Goal: Task Accomplishment & Management: Complete application form

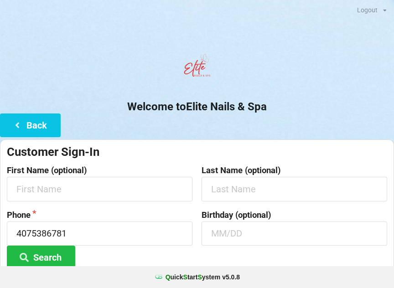
scroll to position [118, 0]
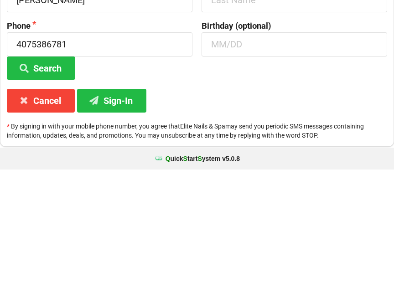
type input "[PERSON_NAME]"
click at [215, 106] on input "text" at bounding box center [293, 118] width 185 height 24
type input "Young"
click at [78, 151] on input "4075386781" at bounding box center [99, 163] width 185 height 24
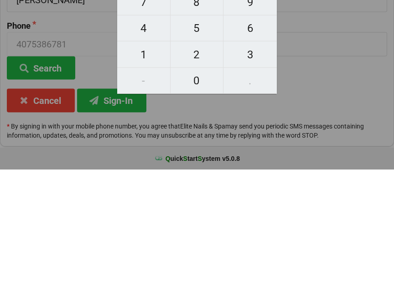
scroll to position [68, 0]
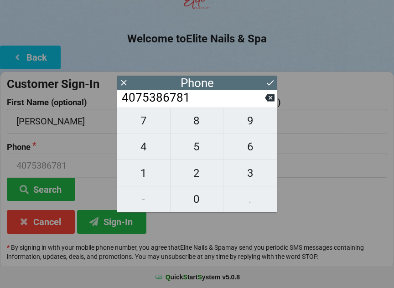
click at [249, 121] on span "9" at bounding box center [249, 120] width 53 height 19
type input "40753867819"
click at [265, 99] on icon at bounding box center [270, 98] width 10 height 10
click at [261, 103] on input "4075386781" at bounding box center [193, 98] width 144 height 15
click at [200, 99] on input "4075386781" at bounding box center [193, 98] width 144 height 15
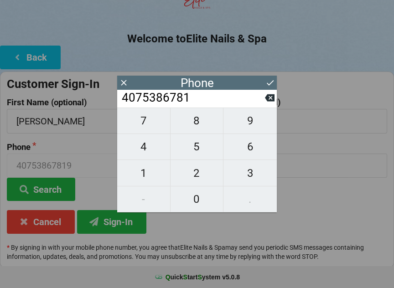
click at [266, 103] on icon at bounding box center [270, 98] width 10 height 10
click at [265, 103] on icon at bounding box center [270, 98] width 10 height 10
click at [253, 105] on input "40753867" at bounding box center [193, 98] width 144 height 15
click at [246, 105] on input "40753867" at bounding box center [193, 98] width 144 height 15
click at [273, 102] on icon at bounding box center [270, 97] width 10 height 7
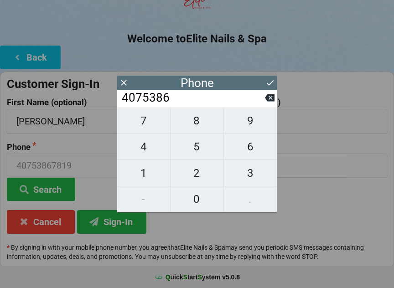
click at [271, 98] on icon at bounding box center [270, 97] width 10 height 7
click at [267, 102] on icon at bounding box center [270, 97] width 10 height 7
click at [268, 102] on icon at bounding box center [270, 97] width 10 height 7
click at [267, 102] on icon at bounding box center [270, 97] width 10 height 7
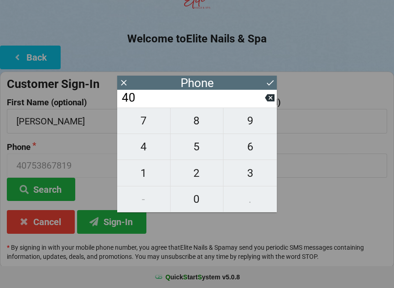
click at [264, 103] on input "40" at bounding box center [193, 98] width 144 height 15
click at [267, 102] on icon at bounding box center [270, 97] width 10 height 7
type input "4"
click at [266, 102] on icon at bounding box center [270, 97] width 10 height 7
click at [247, 125] on span "9" at bounding box center [249, 120] width 53 height 19
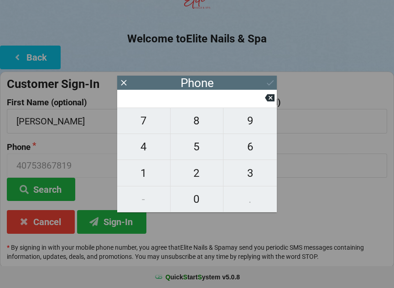
type input "9"
click at [141, 154] on span "4" at bounding box center [143, 146] width 53 height 19
type input "94"
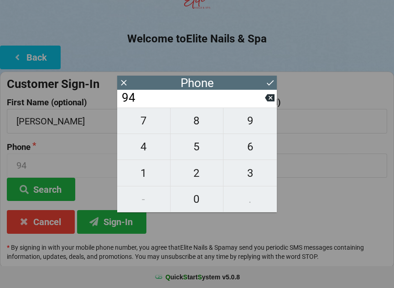
click at [152, 174] on span "1" at bounding box center [143, 173] width 53 height 19
type input "941"
click at [246, 150] on span "6" at bounding box center [249, 146] width 53 height 19
type input "9416"
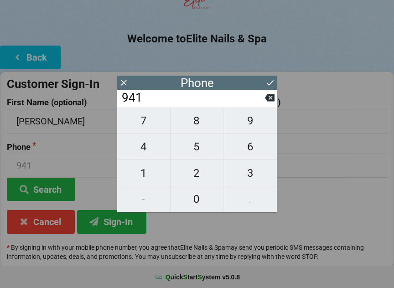
type input "9416"
click at [194, 202] on span "0" at bounding box center [196, 199] width 53 height 19
type input "94160"
click at [197, 198] on span "0" at bounding box center [196, 199] width 53 height 19
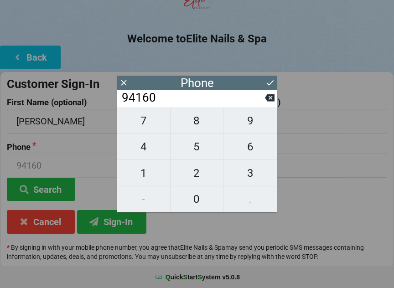
type input "941600"
click at [250, 126] on span "9" at bounding box center [249, 120] width 53 height 19
type input "9416009"
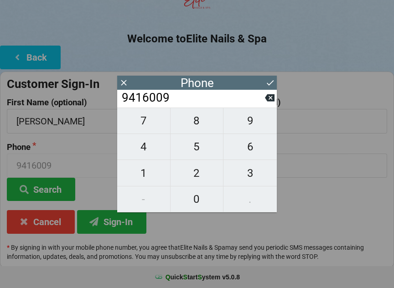
click at [198, 202] on span "0" at bounding box center [196, 199] width 53 height 19
type input "94160090"
click at [197, 200] on span "0" at bounding box center [196, 199] width 53 height 19
type input "941600900"
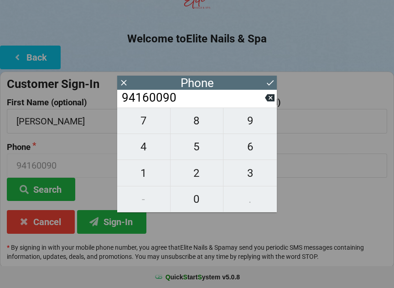
type input "941600900"
click at [252, 122] on span "9" at bounding box center [249, 120] width 53 height 19
type input "9416009009"
click at [271, 80] on icon at bounding box center [270, 83] width 10 height 10
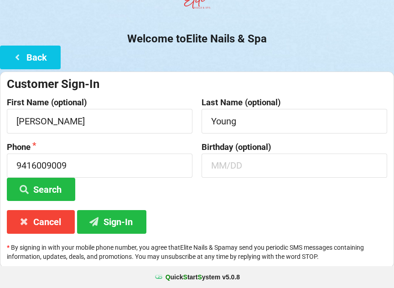
click at [117, 220] on button "Sign-In" at bounding box center [111, 221] width 69 height 23
click at [53, 186] on button "Search" at bounding box center [41, 189] width 68 height 23
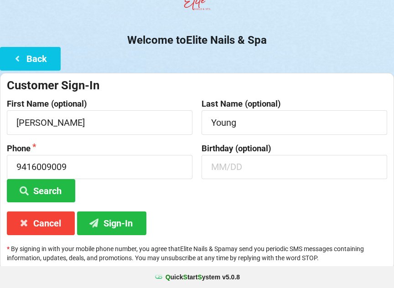
click at [111, 214] on button "Sign-In" at bounding box center [111, 222] width 69 height 23
click at [113, 222] on button "Sign-In" at bounding box center [111, 222] width 69 height 23
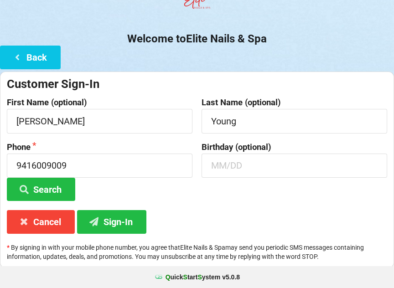
click at [121, 220] on button "Sign-In" at bounding box center [111, 221] width 69 height 23
click at [114, 222] on button "Sign-In" at bounding box center [111, 221] width 69 height 23
click at [112, 224] on button "Sign-In" at bounding box center [111, 221] width 69 height 23
click at [116, 222] on button "Sign-In" at bounding box center [111, 221] width 69 height 23
click at [117, 221] on button "Sign-In" at bounding box center [111, 221] width 69 height 23
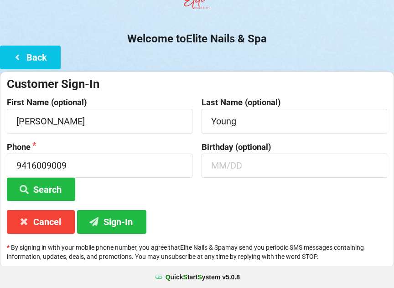
click at [120, 224] on button "Sign-In" at bounding box center [111, 221] width 69 height 23
click at [41, 220] on button "Cancel" at bounding box center [41, 221] width 68 height 23
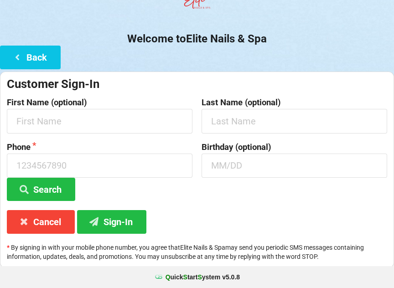
click at [13, 58] on icon at bounding box center [17, 57] width 11 height 8
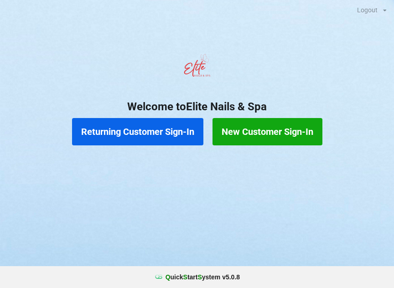
scroll to position [0, 0]
click at [141, 132] on button "Returning Customer Sign-In" at bounding box center [137, 131] width 131 height 27
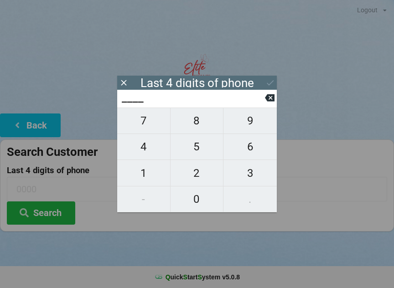
click at [252, 117] on span "9" at bounding box center [249, 120] width 53 height 19
type input "9___"
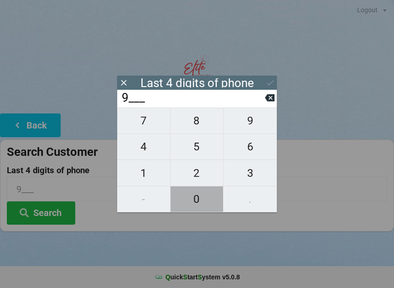
click at [196, 203] on span "0" at bounding box center [196, 199] width 53 height 19
type input "90__"
click at [198, 197] on span "0" at bounding box center [196, 199] width 53 height 19
type input "900_"
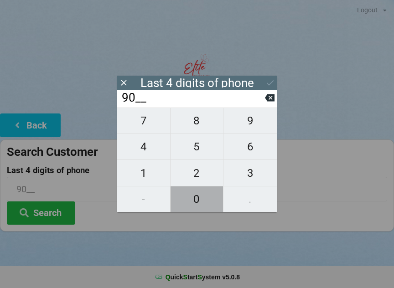
type input "900_"
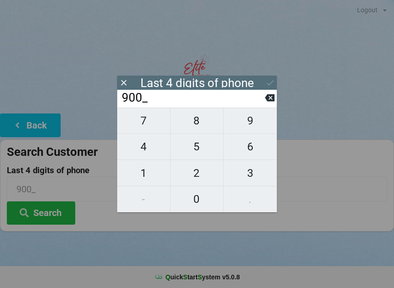
click at [251, 121] on span "9" at bounding box center [249, 120] width 53 height 19
type input "9009"
click at [272, 82] on icon at bounding box center [270, 83] width 10 height 10
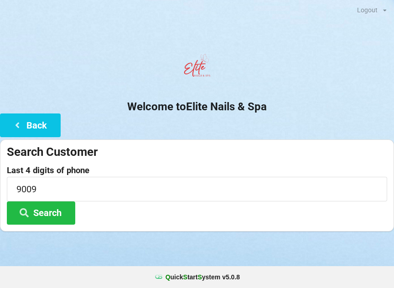
click at [54, 210] on button "Search" at bounding box center [41, 212] width 68 height 23
click at [67, 187] on input "9009" at bounding box center [197, 189] width 380 height 24
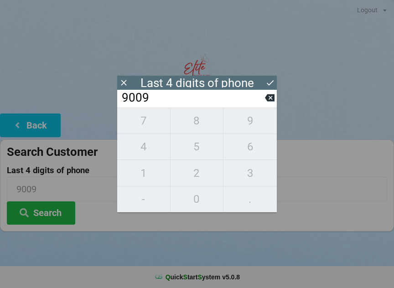
click at [196, 154] on div "7 8 9 4 5 6 1 2 3 - 0 ." at bounding box center [196, 160] width 159 height 105
click at [265, 103] on icon at bounding box center [270, 98] width 10 height 10
click at [269, 99] on icon at bounding box center [270, 97] width 10 height 7
click at [263, 97] on input "90__" at bounding box center [193, 98] width 144 height 15
click at [264, 93] on input "90__" at bounding box center [193, 98] width 144 height 15
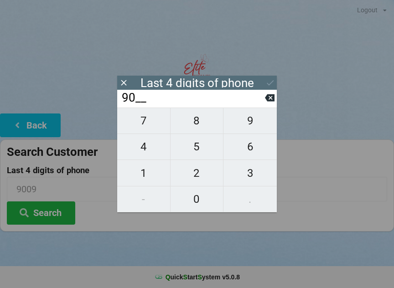
click at [264, 99] on input "90__" at bounding box center [193, 98] width 144 height 15
click at [267, 100] on icon at bounding box center [270, 97] width 10 height 7
click at [268, 100] on icon at bounding box center [270, 97] width 10 height 7
type input "____"
click at [197, 146] on span "5" at bounding box center [196, 146] width 53 height 19
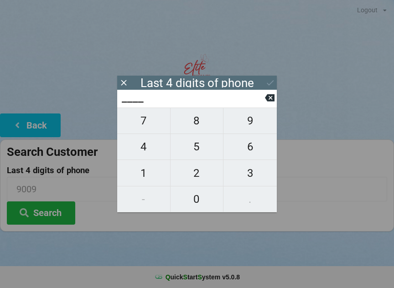
type input "5___"
click at [242, 123] on span "9" at bounding box center [249, 120] width 53 height 19
type input "59__"
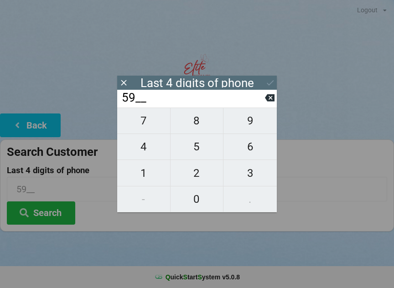
click at [251, 153] on span "6" at bounding box center [249, 146] width 53 height 19
type input "596_"
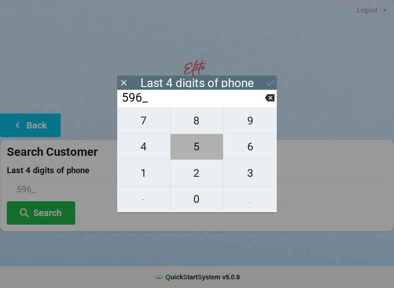
click at [199, 153] on span "5" at bounding box center [196, 146] width 53 height 19
type input "5965"
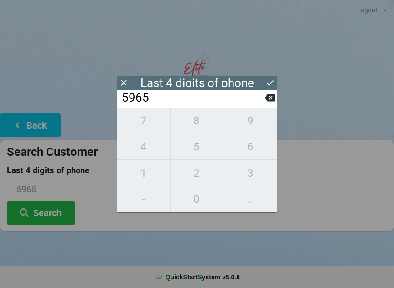
click at [266, 79] on icon at bounding box center [270, 83] width 10 height 10
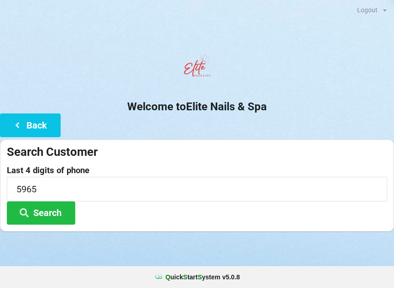
click at [38, 208] on button "Search" at bounding box center [41, 212] width 68 height 23
click at [46, 209] on button "Search" at bounding box center [41, 212] width 68 height 23
click at [35, 118] on button "Back" at bounding box center [30, 124] width 61 height 23
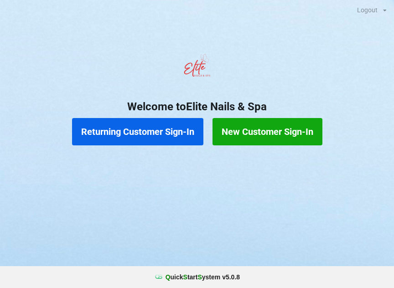
click at [121, 134] on button "Returning Customer Sign-In" at bounding box center [137, 131] width 131 height 27
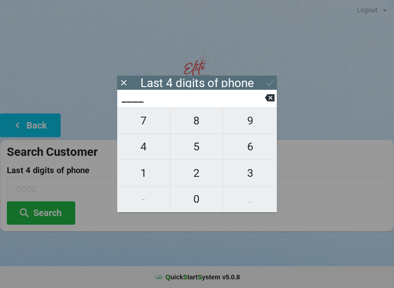
click at [198, 149] on span "5" at bounding box center [196, 146] width 53 height 19
type input "5___"
click at [247, 127] on span "9" at bounding box center [249, 120] width 53 height 19
type input "59__"
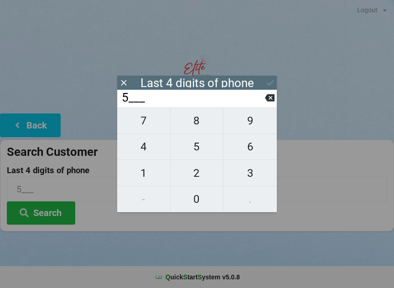
type input "59__"
click at [247, 155] on span "6" at bounding box center [249, 146] width 53 height 19
type input "596_"
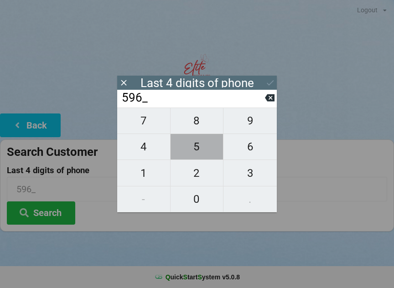
click at [195, 152] on span "5" at bounding box center [196, 146] width 53 height 19
type input "5965"
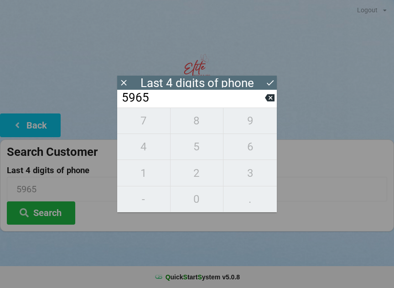
click at [268, 78] on icon at bounding box center [270, 83] width 10 height 10
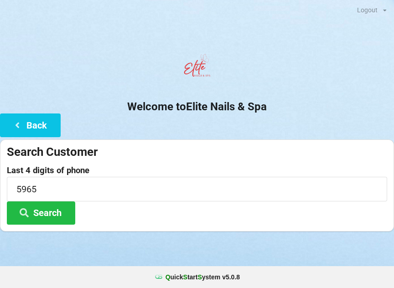
click at [53, 210] on button "Search" at bounding box center [41, 212] width 68 height 23
click at [42, 126] on button "Back" at bounding box center [30, 124] width 61 height 23
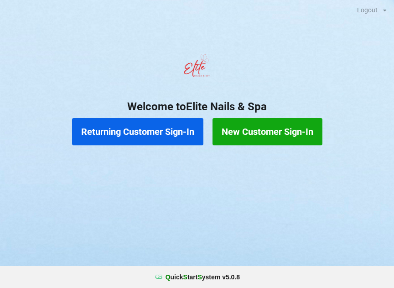
click at [273, 136] on button "New Customer Sign-In" at bounding box center [267, 131] width 110 height 27
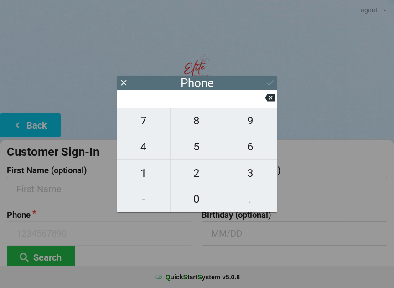
click at [209, 156] on span "5" at bounding box center [196, 146] width 53 height 19
type input "5"
click at [253, 119] on span "9" at bounding box center [249, 120] width 53 height 19
type input "59"
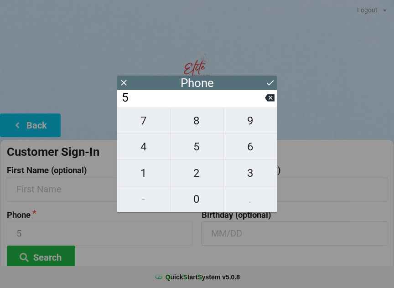
type input "59"
click at [252, 145] on span "6" at bounding box center [249, 146] width 53 height 19
type input "596"
click at [198, 149] on span "5" at bounding box center [196, 146] width 53 height 19
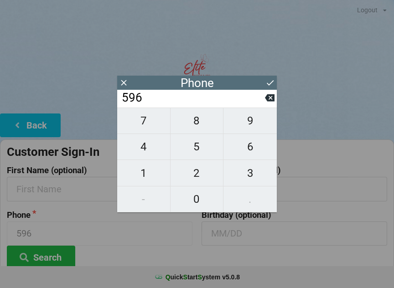
type input "5965"
click at [265, 88] on button at bounding box center [270, 83] width 10 height 12
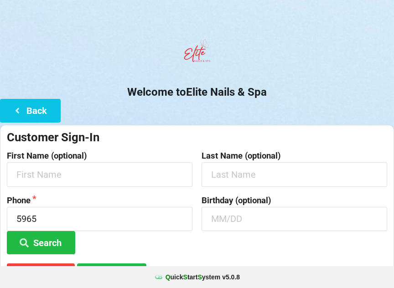
scroll to position [35, 0]
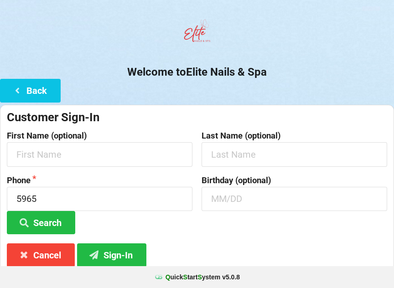
click at [21, 89] on icon at bounding box center [17, 90] width 11 height 8
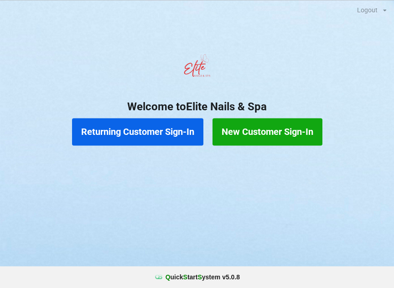
scroll to position [0, 0]
click at [118, 132] on button "Returning Customer Sign-In" at bounding box center [137, 131] width 131 height 27
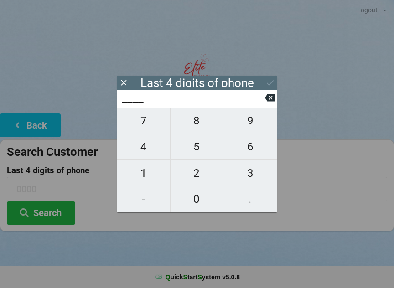
click at [196, 155] on span "5" at bounding box center [196, 146] width 53 height 19
type input "5___"
click at [243, 119] on span "9" at bounding box center [249, 120] width 53 height 19
type input "59__"
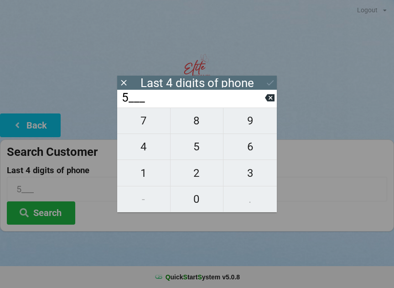
type input "59__"
click at [253, 149] on span "6" at bounding box center [249, 146] width 53 height 19
type input "596_"
click at [190, 148] on span "5" at bounding box center [196, 146] width 53 height 19
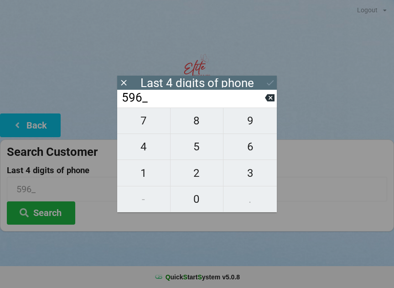
type input "5965"
click at [273, 87] on icon at bounding box center [270, 83] width 10 height 10
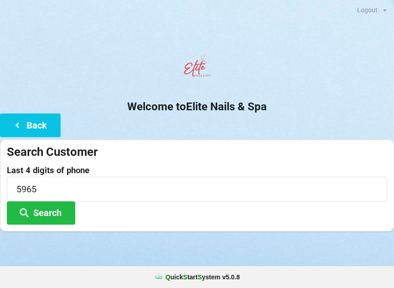
click at [55, 216] on button "Search" at bounding box center [41, 212] width 68 height 23
click at [18, 127] on icon at bounding box center [17, 125] width 11 height 8
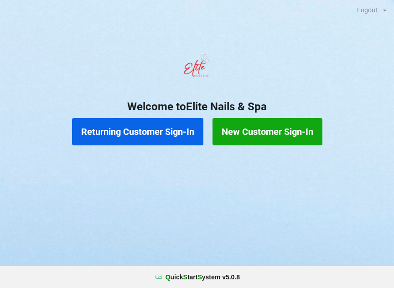
click at [255, 131] on button "New Customer Sign-In" at bounding box center [267, 131] width 110 height 27
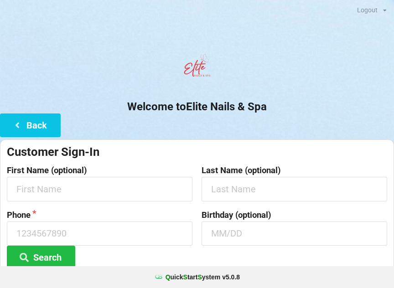
click at [261, 154] on div "Customer Sign-In" at bounding box center [197, 151] width 380 height 15
click at [54, 233] on input at bounding box center [99, 233] width 185 height 24
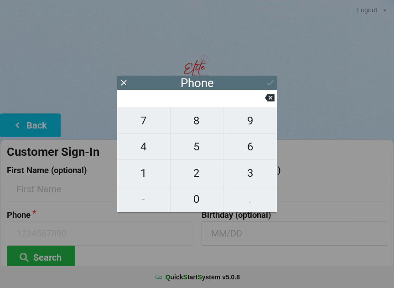
click at [148, 151] on span "4" at bounding box center [143, 146] width 53 height 19
type input "4"
click at [205, 200] on span "0" at bounding box center [196, 199] width 53 height 19
type input "40"
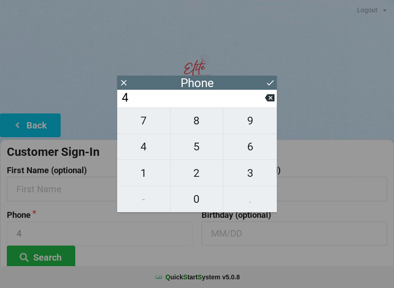
type input "40"
click at [202, 124] on span "8" at bounding box center [196, 120] width 53 height 19
type input "408"
click at [203, 126] on span "8" at bounding box center [196, 120] width 53 height 19
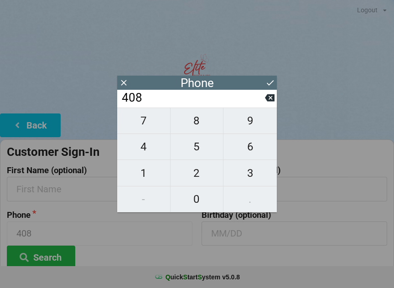
type input "4088"
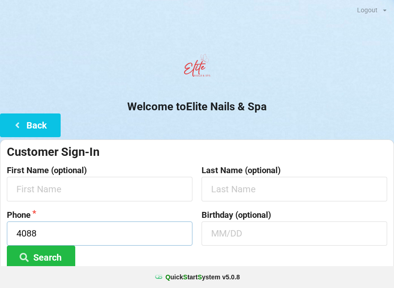
click at [92, 235] on input "4088" at bounding box center [99, 233] width 185 height 24
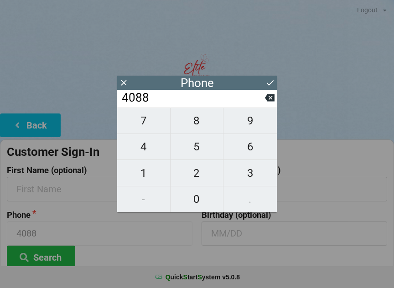
click at [150, 114] on button "7" at bounding box center [143, 121] width 53 height 26
type input "40887"
click at [136, 147] on span "4" at bounding box center [143, 146] width 53 height 19
type input "408874"
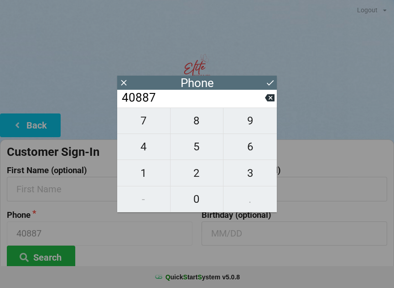
type input "408874"
click at [200, 147] on span "5" at bounding box center [196, 146] width 53 height 19
type input "4088745"
click at [250, 150] on span "6" at bounding box center [249, 146] width 53 height 19
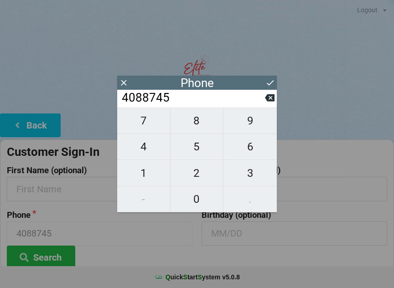
type input "40887456"
click at [267, 98] on icon at bounding box center [270, 97] width 10 height 7
type input "4088745"
click at [238, 124] on span "9" at bounding box center [249, 120] width 53 height 19
type input "40887459"
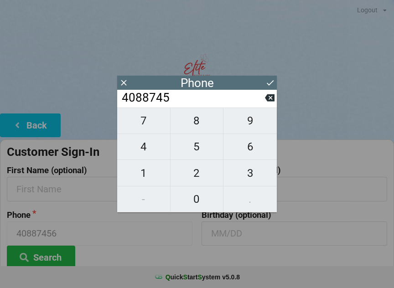
type input "40887459"
click at [206, 149] on span "5" at bounding box center [196, 146] width 53 height 19
type input "408874595"
click at [272, 99] on icon at bounding box center [270, 97] width 10 height 7
type input "40887459"
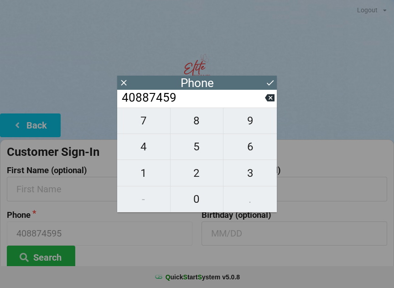
click at [254, 149] on span "6" at bounding box center [249, 146] width 53 height 19
type input "408874596"
click at [194, 153] on span "5" at bounding box center [196, 146] width 53 height 19
type input "4088745965"
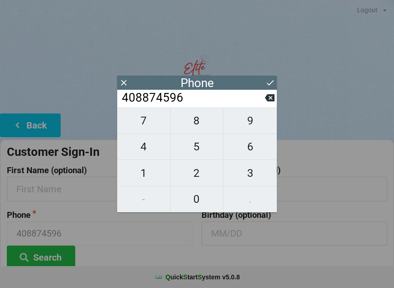
type input "4088745965"
click at [272, 82] on icon at bounding box center [270, 83] width 10 height 10
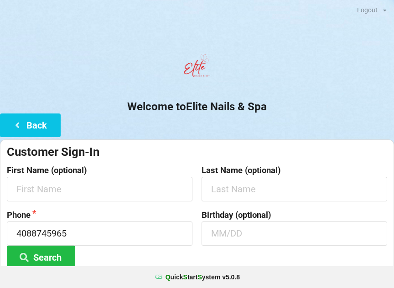
click at [42, 252] on button "Search" at bounding box center [41, 257] width 68 height 23
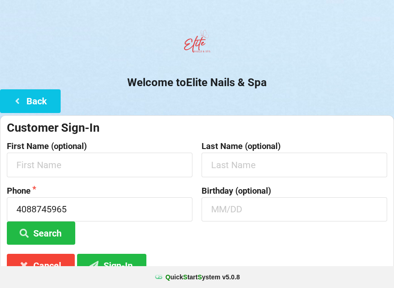
scroll to position [33, 0]
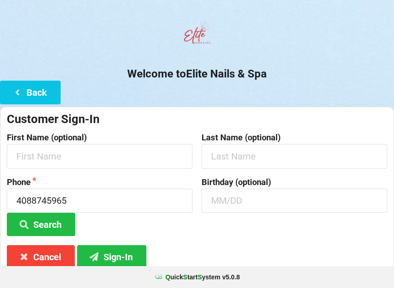
click at [29, 221] on icon at bounding box center [24, 224] width 11 height 8
click at [26, 221] on icon at bounding box center [24, 224] width 11 height 8
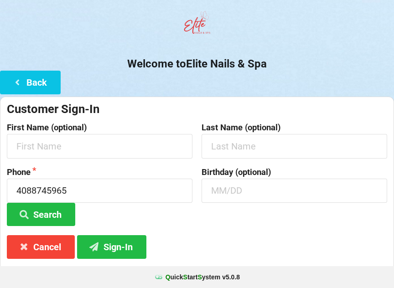
scroll to position [57, 0]
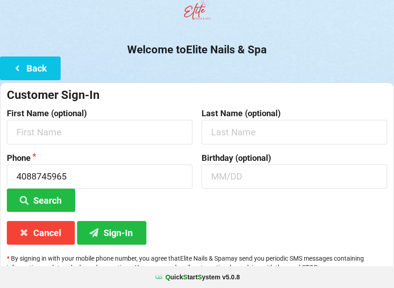
click at [112, 236] on button "Sign-In" at bounding box center [111, 232] width 69 height 23
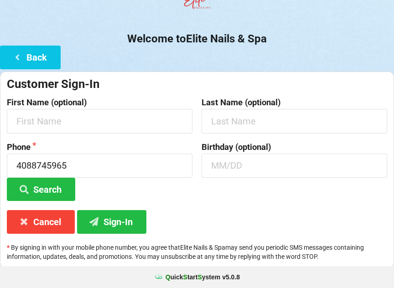
click at [98, 219] on icon at bounding box center [94, 221] width 11 height 8
click at [19, 58] on icon at bounding box center [17, 57] width 11 height 8
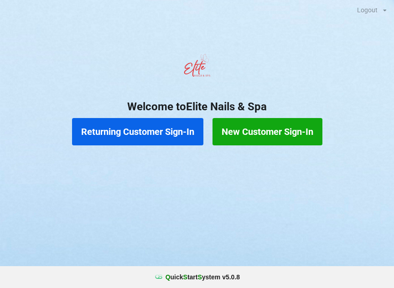
scroll to position [0, 0]
